Goal: Task Accomplishment & Management: Complete application form

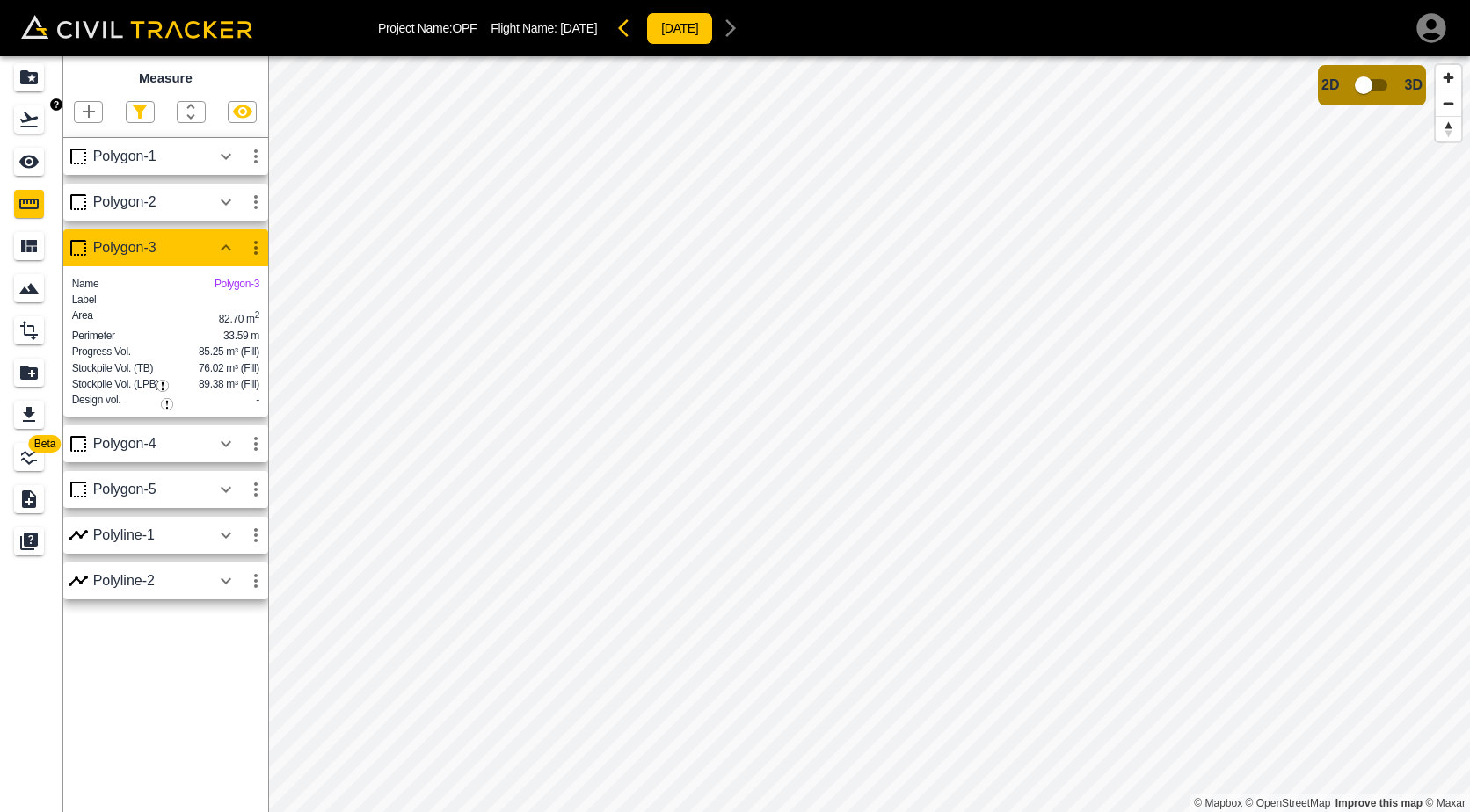
click at [42, 117] on div "Flights" at bounding box center [29, 120] width 30 height 29
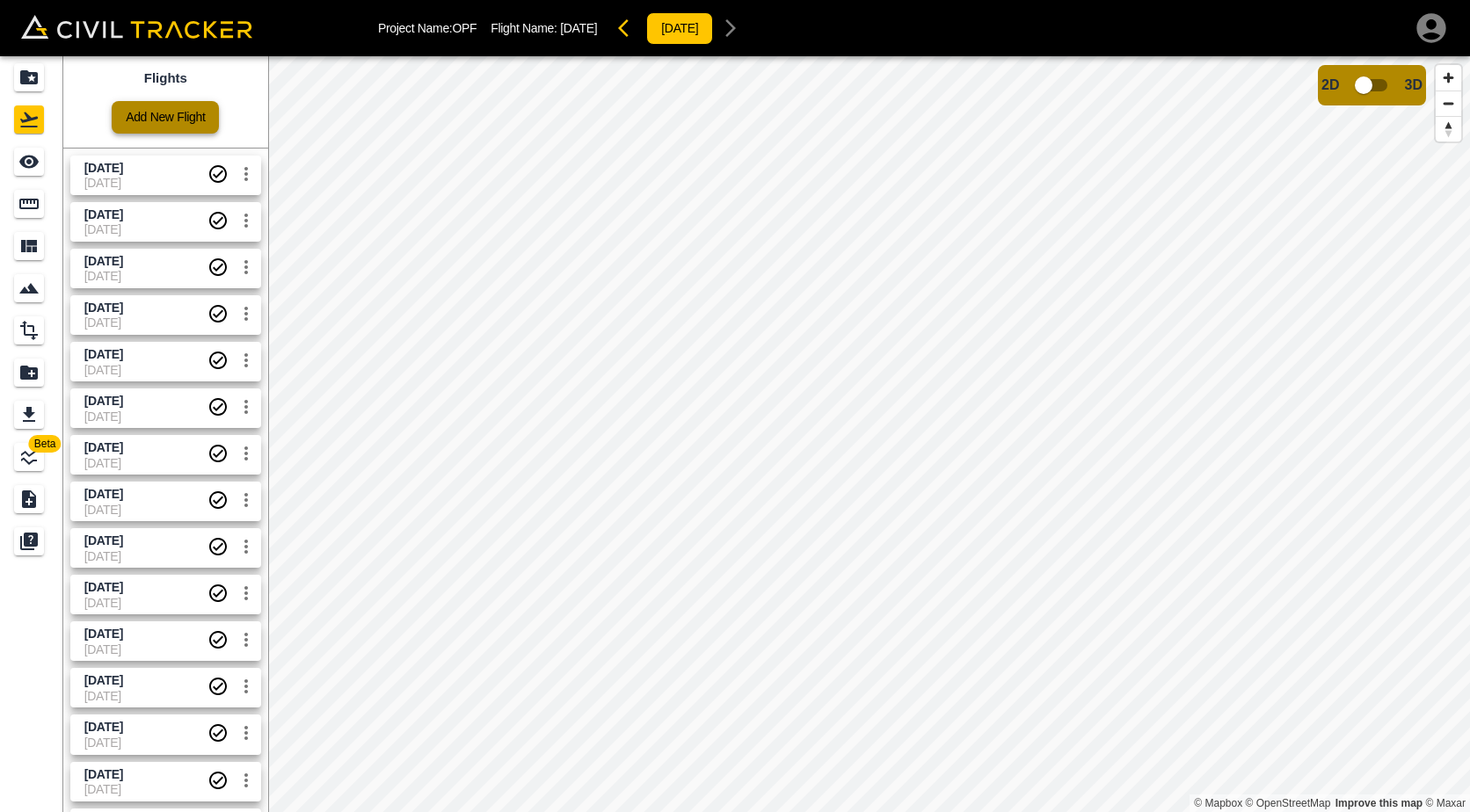
click at [169, 110] on link "Add New Flight" at bounding box center [165, 117] width 108 height 32
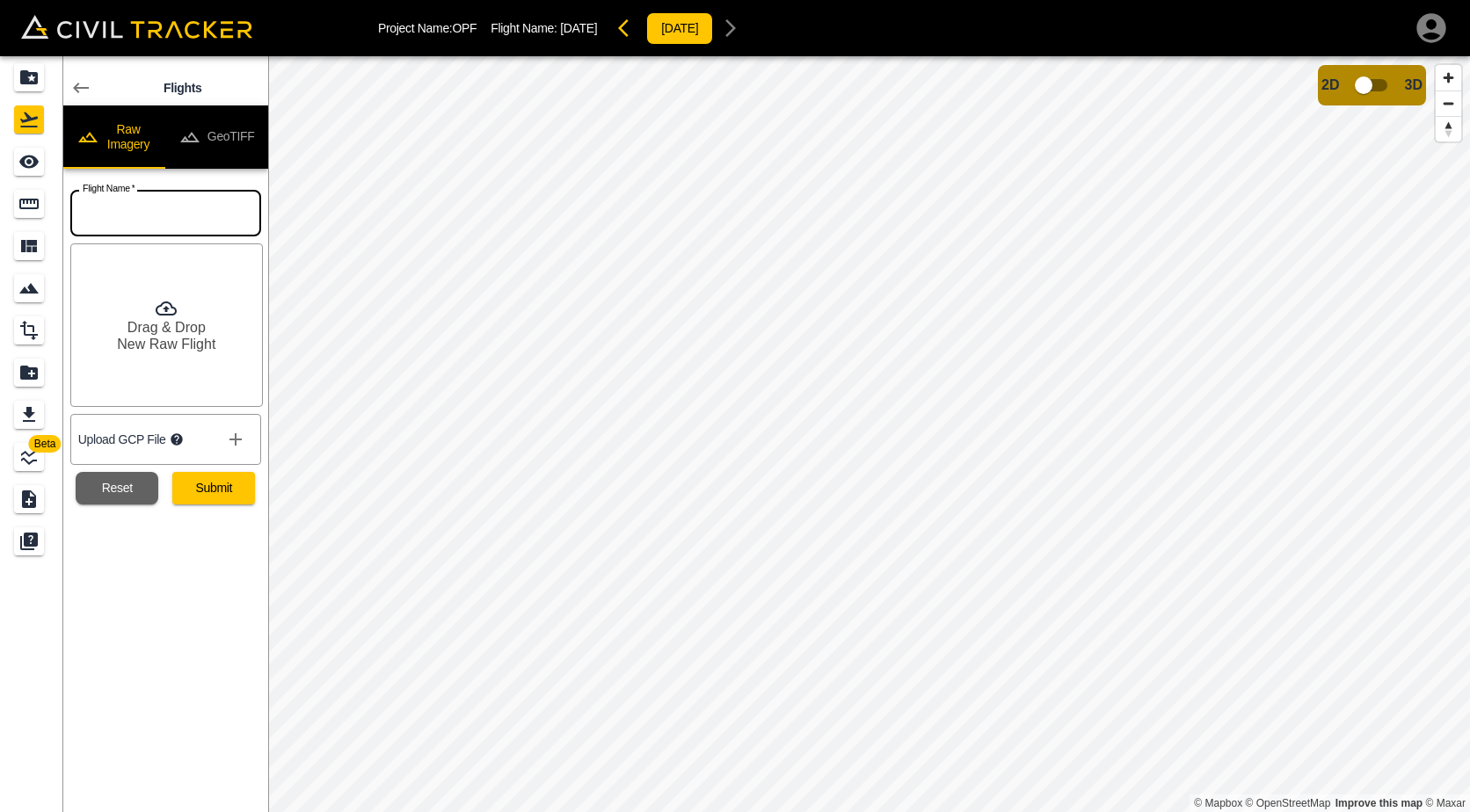
click at [160, 214] on input "text" at bounding box center [166, 213] width 190 height 47
click at [221, 222] on input "text" at bounding box center [166, 213] width 190 height 47
type input "[DATE]"
click at [230, 498] on button "Submit" at bounding box center [213, 488] width 83 height 32
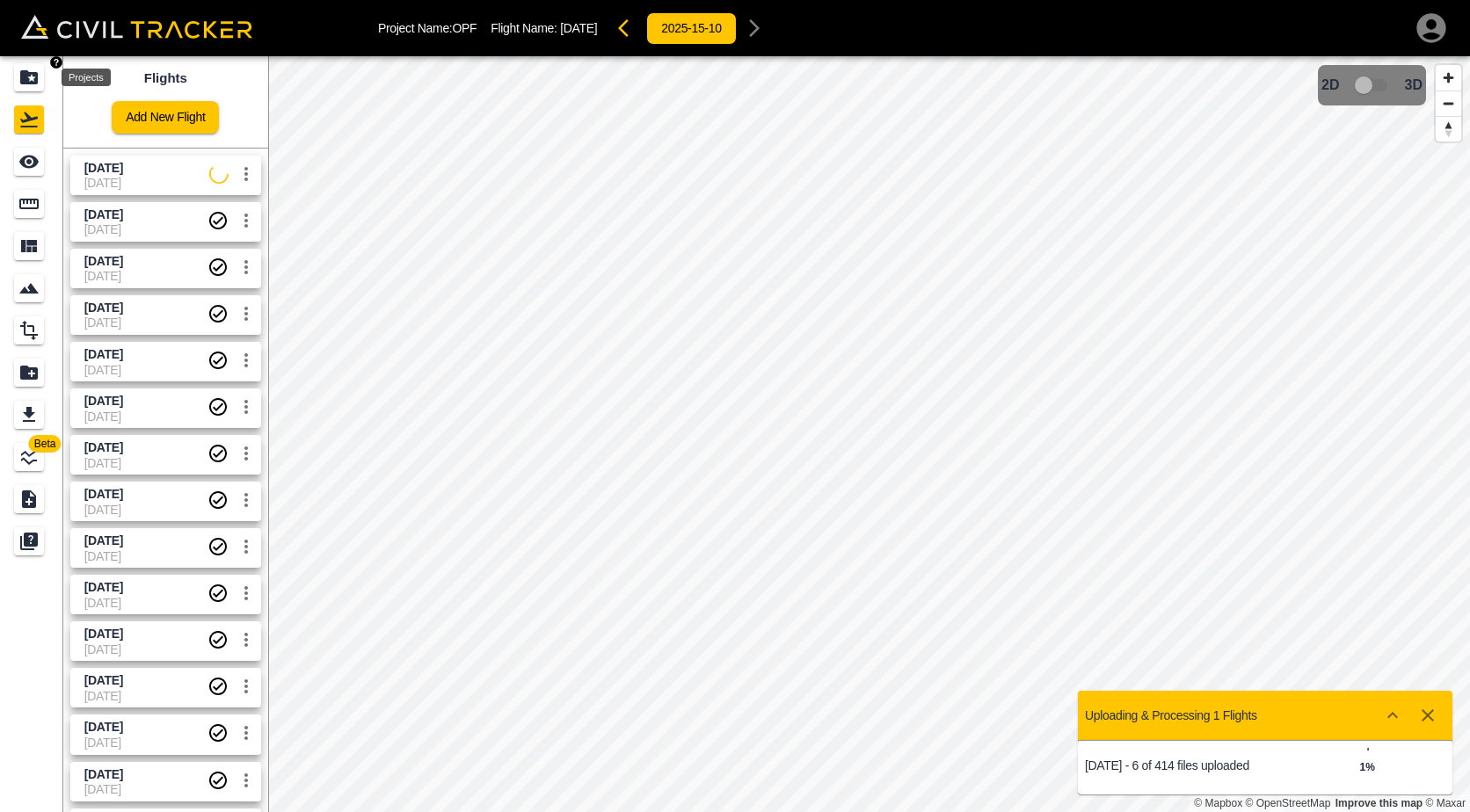
click at [33, 75] on icon "Projects" at bounding box center [29, 77] width 17 height 14
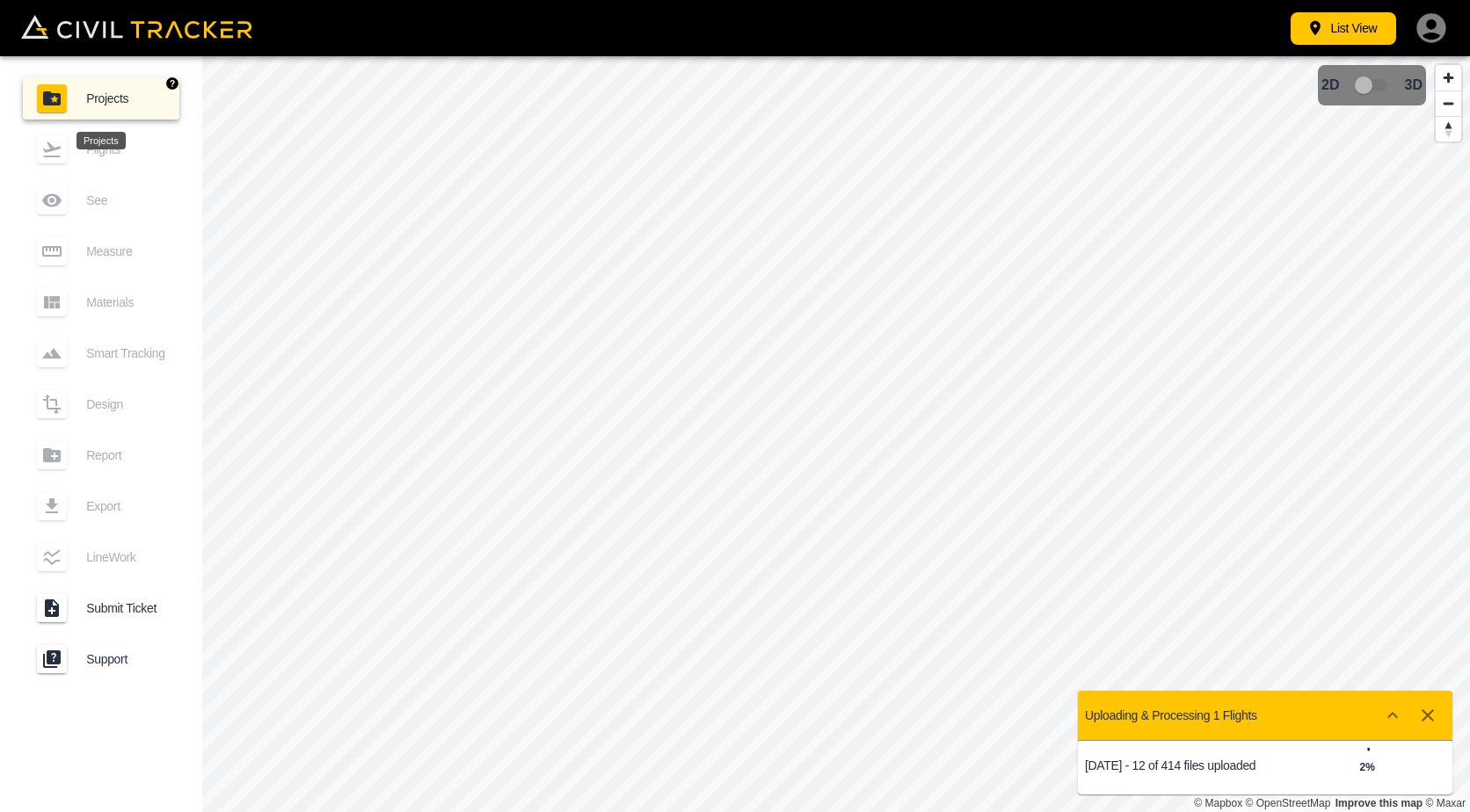
click at [113, 98] on span "Projects" at bounding box center [126, 98] width 79 height 14
click at [1364, 19] on button "List View" at bounding box center [1343, 29] width 106 height 32
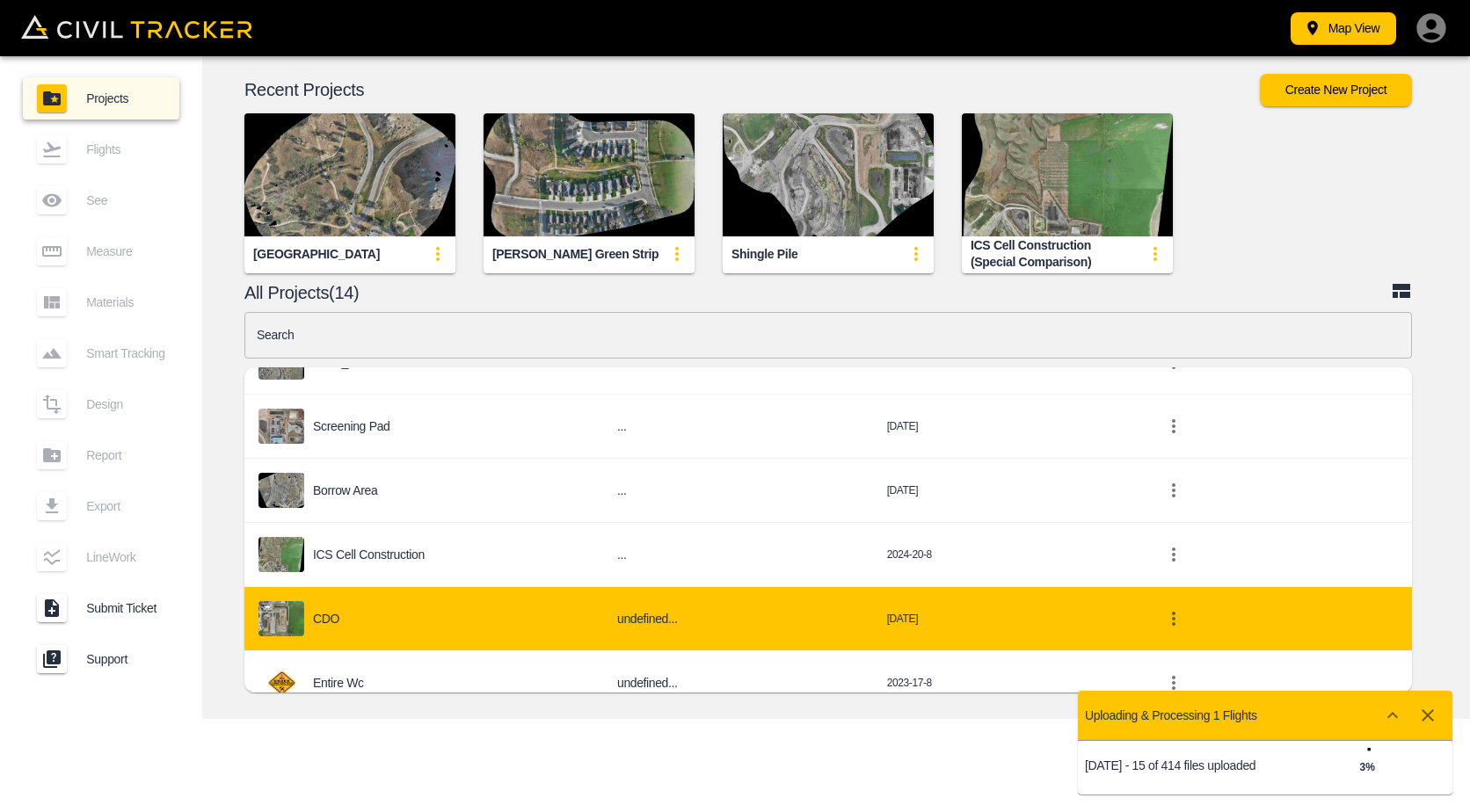
scroll to position [440, 0]
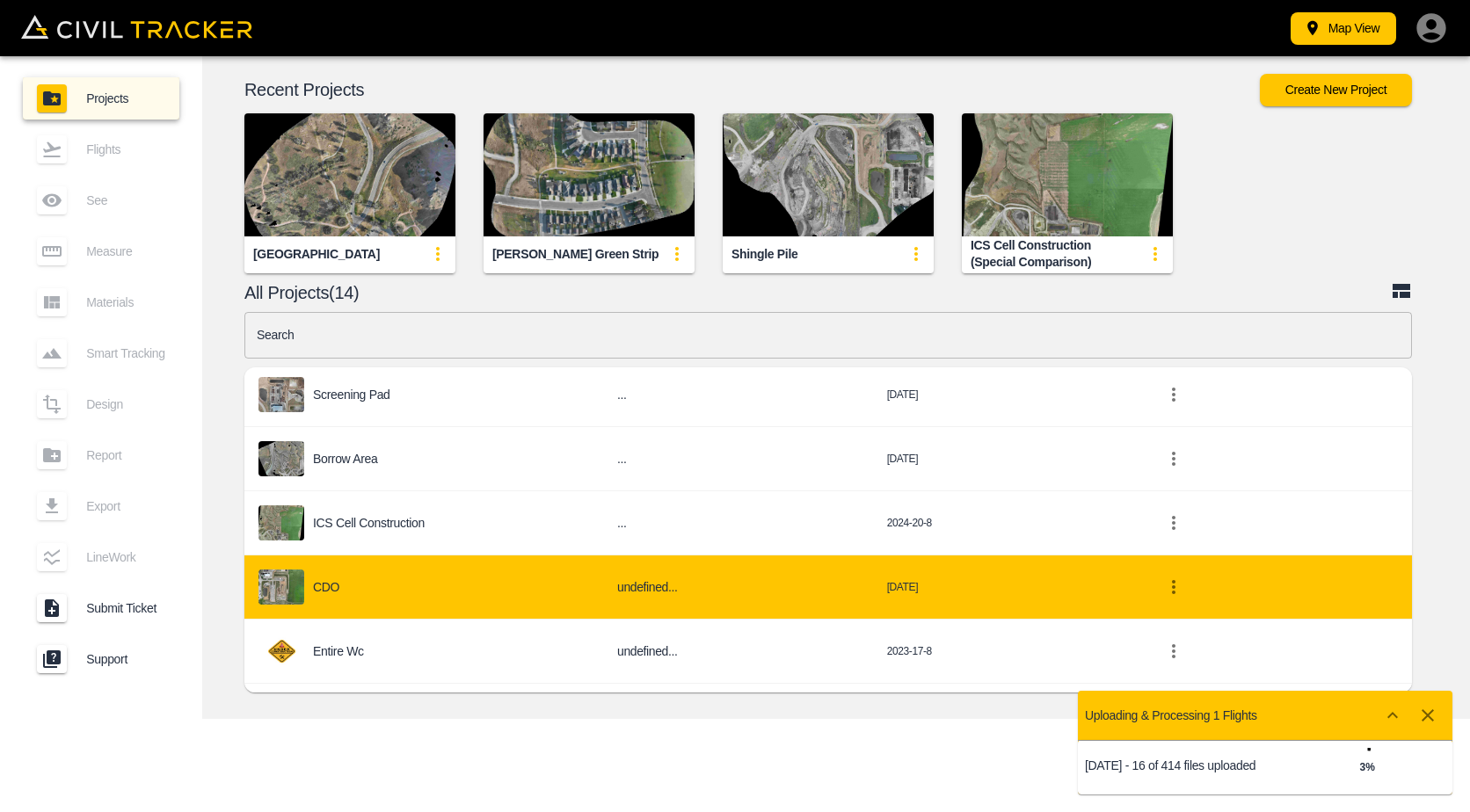
click at [382, 587] on div "CDO" at bounding box center [424, 587] width 330 height 35
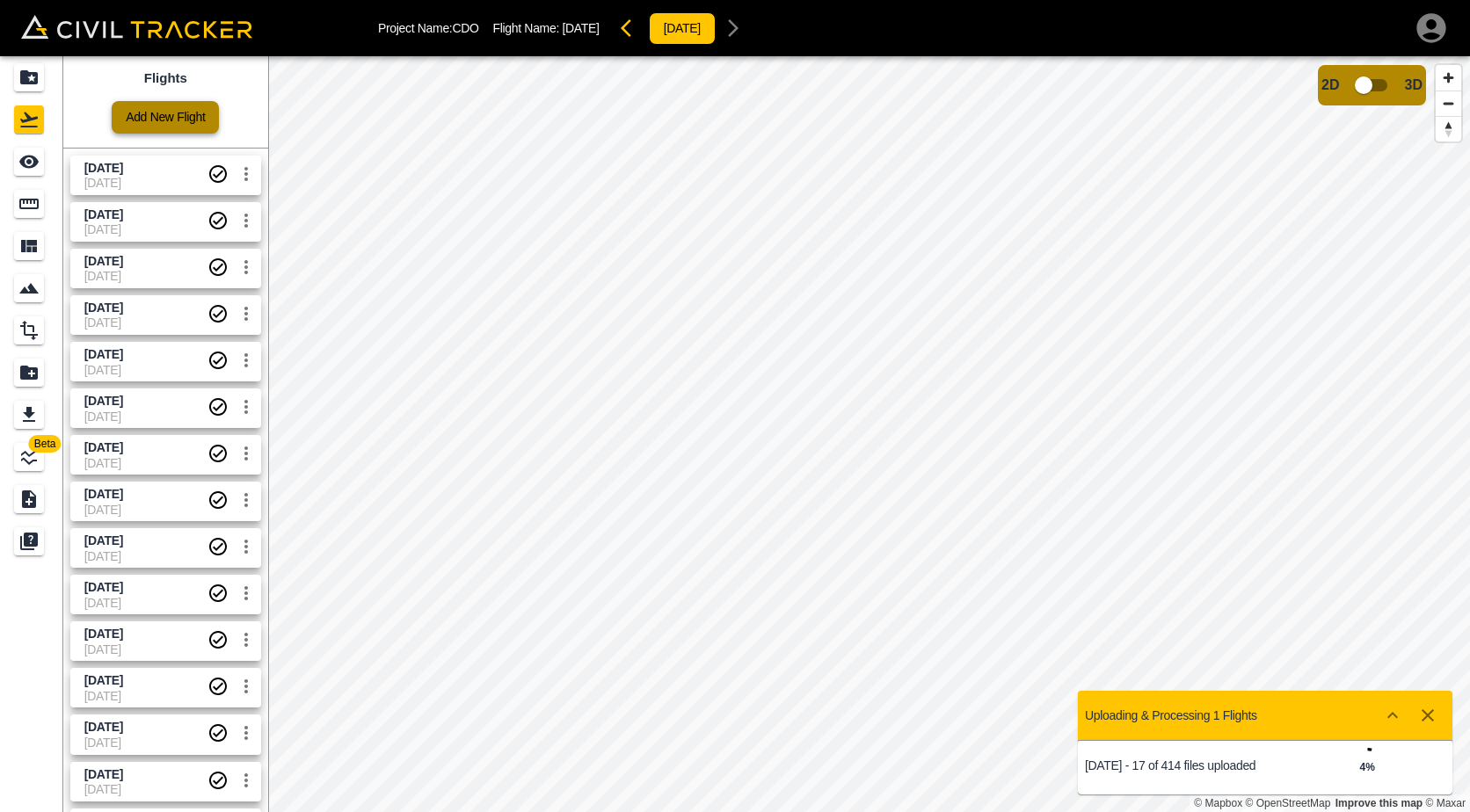
click at [174, 119] on link "Add New Flight" at bounding box center [165, 117] width 108 height 32
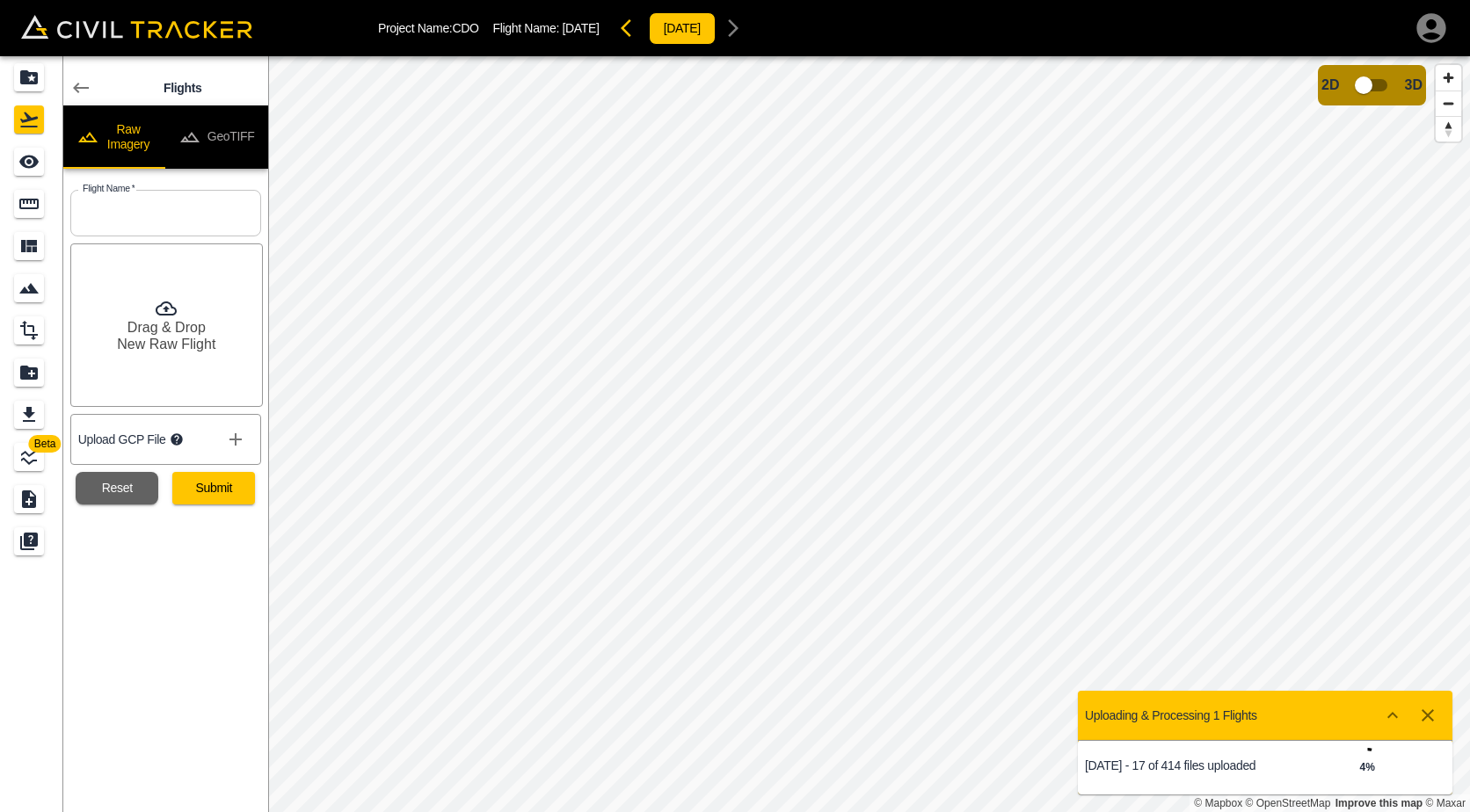
click at [140, 210] on input "text" at bounding box center [166, 213] width 190 height 47
type input "[DATE]"
click at [207, 487] on button "Submit" at bounding box center [213, 488] width 83 height 32
